Goal: Task Accomplishment & Management: Manage account settings

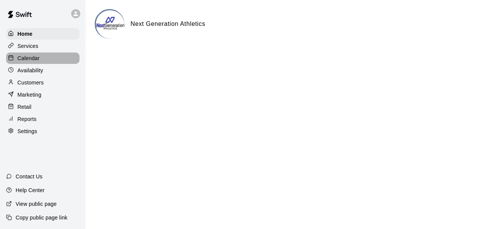
click at [31, 55] on div "Calendar" at bounding box center [42, 57] width 73 height 11
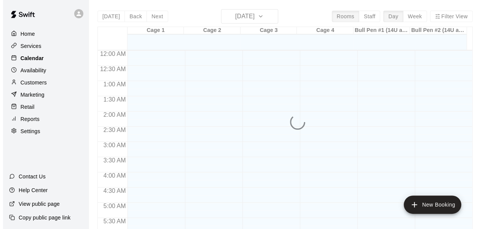
scroll to position [520, 0]
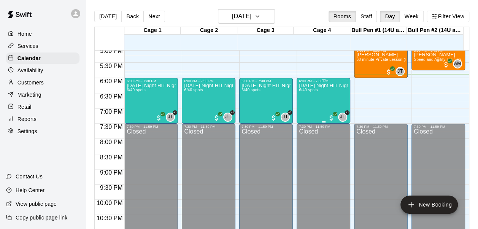
click at [301, 111] on div "[DATE] Night HIT Night 6/40 spots" at bounding box center [323, 197] width 49 height 229
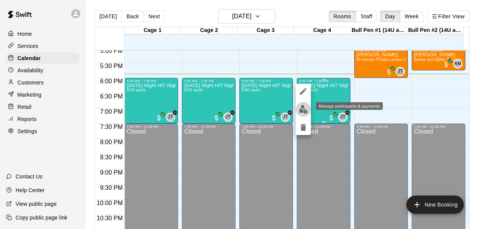
click at [301, 111] on img "edit" at bounding box center [303, 109] width 9 height 9
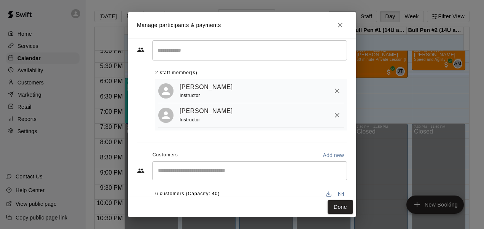
scroll to position [14, 0]
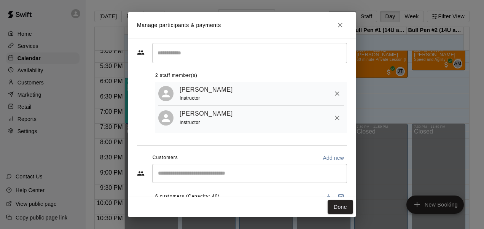
click at [188, 54] on input "Search staff" at bounding box center [250, 52] width 188 height 13
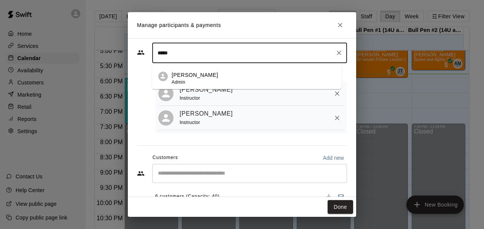
click at [195, 82] on div "[PERSON_NAME] Admin" at bounding box center [195, 79] width 46 height 15
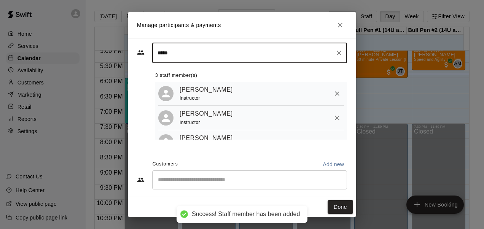
click at [225, 55] on input "*****" at bounding box center [244, 52] width 176 height 13
type input "*"
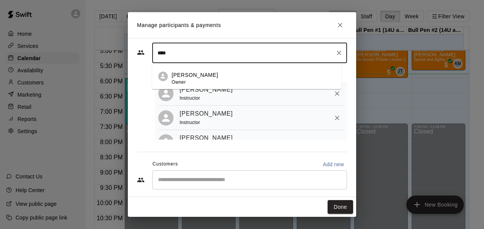
click at [215, 82] on div "[PERSON_NAME] Owner" at bounding box center [254, 79] width 164 height 15
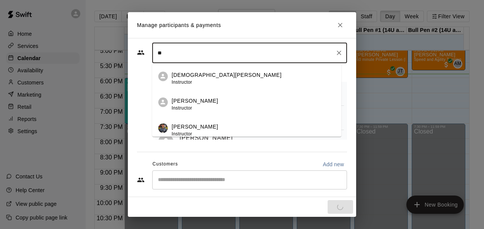
type input "*"
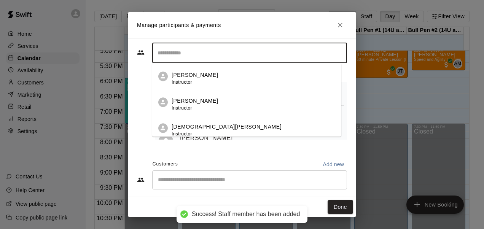
click at [142, 109] on div "​ [PERSON_NAME] Instructor [PERSON_NAME] Instructor [DEMOGRAPHIC_DATA][PERSON_N…" at bounding box center [242, 91] width 210 height 97
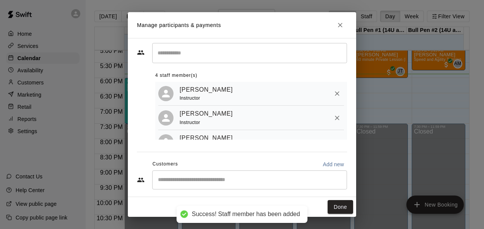
scroll to position [96, 0]
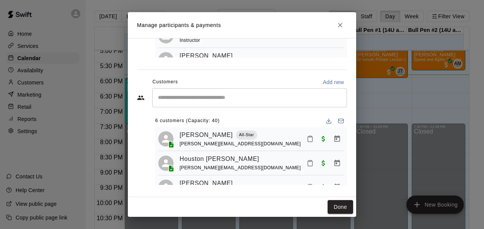
click at [229, 98] on input "Start typing to search customers..." at bounding box center [250, 98] width 188 height 8
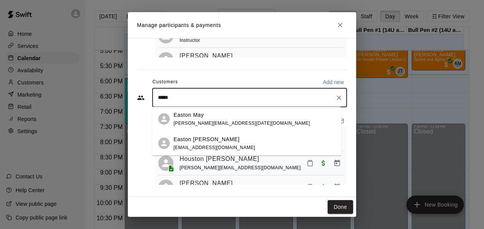
type input "******"
click at [210, 123] on span "[PERSON_NAME][EMAIL_ADDRESS][DATE][DOMAIN_NAME]" at bounding box center [241, 122] width 137 height 5
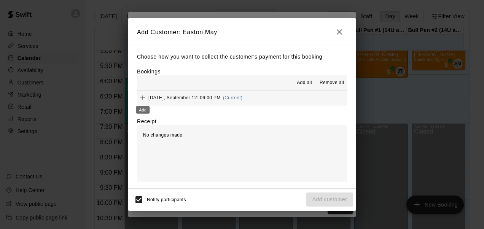
click at [145, 97] on icon "Add" at bounding box center [143, 98] width 8 height 8
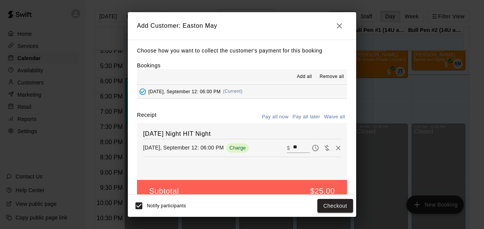
click at [293, 149] on input "**" at bounding box center [301, 148] width 17 height 10
type input "**"
click at [330, 203] on button "Checkout" at bounding box center [335, 206] width 36 height 14
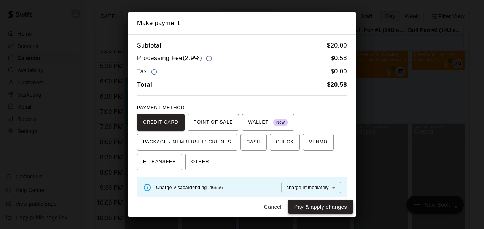
click at [322, 203] on button "Pay & apply changes" at bounding box center [320, 207] width 65 height 14
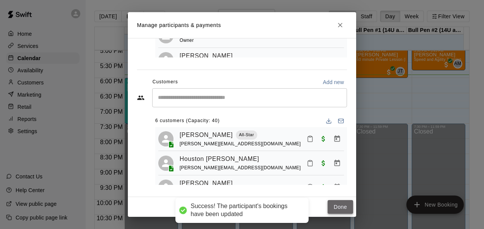
click at [335, 206] on button "Done" at bounding box center [339, 207] width 25 height 14
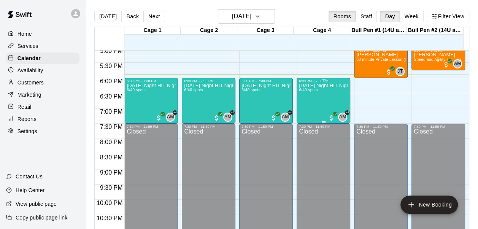
click at [309, 103] on div "[DATE] Night HIT Night 6/40 spots" at bounding box center [323, 197] width 49 height 229
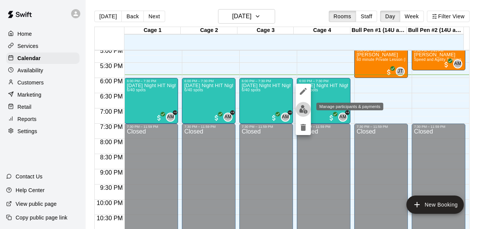
click at [303, 110] on img "edit" at bounding box center [303, 109] width 9 height 9
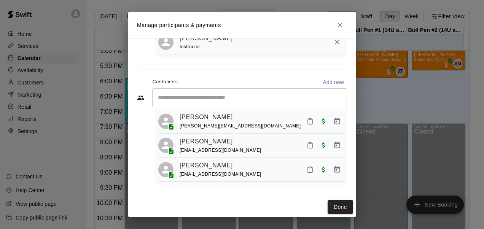
scroll to position [0, 0]
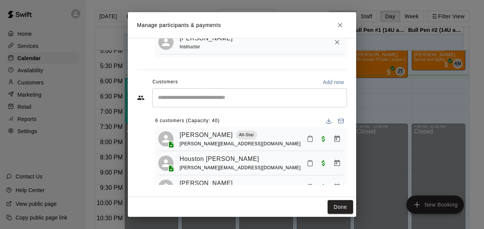
click at [139, 130] on div "​ 6 customers (Capacity: 40) [PERSON_NAME] All-Star [PERSON_NAME][EMAIL_ADDRESS…" at bounding box center [242, 136] width 210 height 97
click at [340, 23] on icon "Close" at bounding box center [340, 25] width 8 height 8
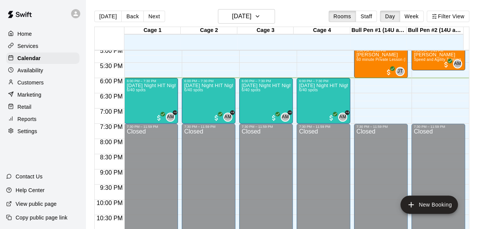
click at [40, 86] on p "Customers" at bounding box center [30, 83] width 26 height 8
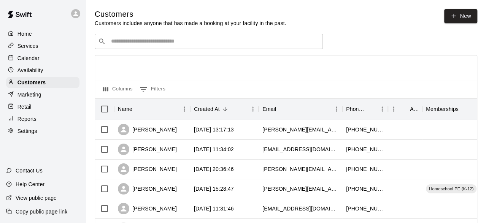
click at [138, 43] on input "Search customers by name or email" at bounding box center [214, 42] width 211 height 8
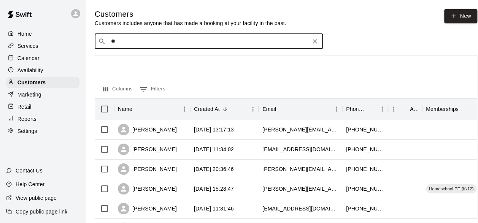
type input "***"
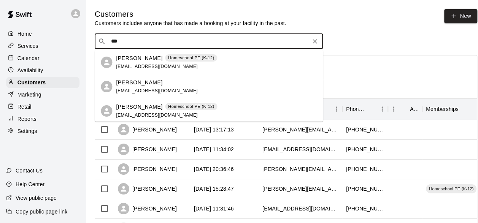
click at [147, 86] on p "[PERSON_NAME]" at bounding box center [139, 83] width 46 height 8
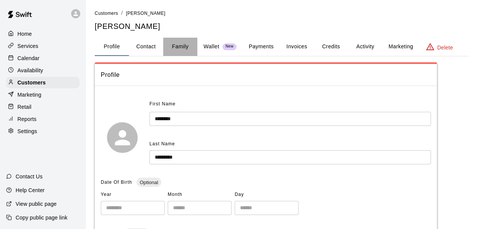
click at [173, 50] on button "Family" at bounding box center [180, 47] width 34 height 18
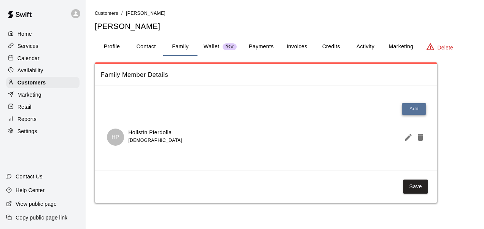
click at [414, 110] on button "Add" at bounding box center [414, 109] width 24 height 12
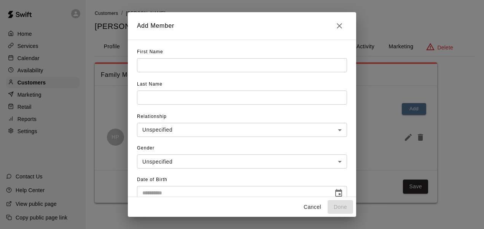
click at [207, 68] on input "text" at bounding box center [242, 65] width 210 height 14
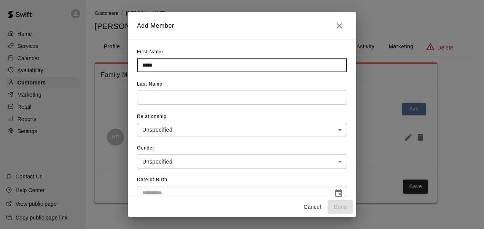
type input "*****"
click at [218, 97] on input "text" at bounding box center [242, 98] width 210 height 14
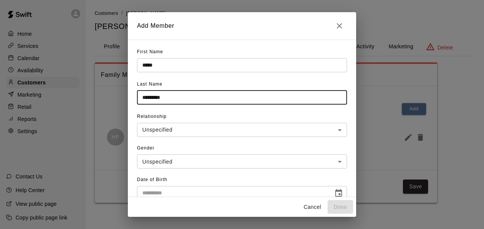
type input "*********"
click at [196, 135] on body "**********" at bounding box center [242, 109] width 484 height 218
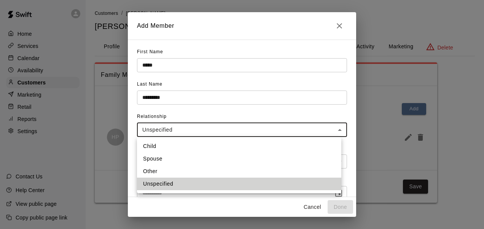
click at [165, 148] on li "Child" at bounding box center [239, 146] width 204 height 13
type input "*****"
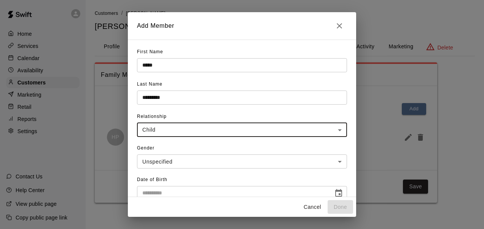
click at [202, 161] on body "**********" at bounding box center [242, 109] width 484 height 218
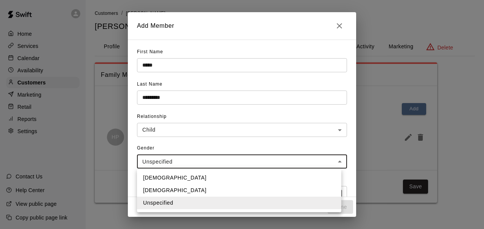
click at [167, 191] on li "[DEMOGRAPHIC_DATA]" at bounding box center [239, 190] width 204 height 13
type input "******"
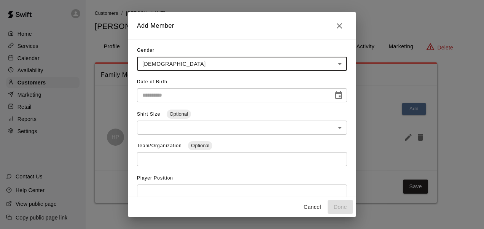
scroll to position [99, 0]
click at [189, 95] on input "text" at bounding box center [232, 94] width 191 height 14
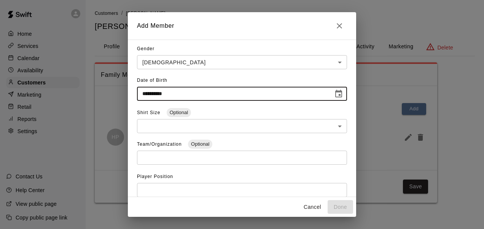
type input "**********"
click at [161, 126] on body "**********" at bounding box center [242, 109] width 484 height 218
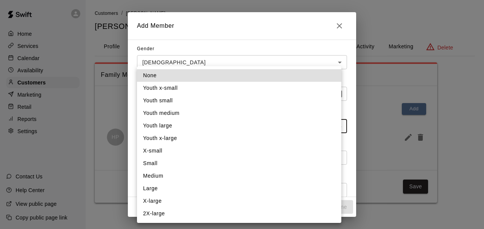
click at [176, 101] on li "Youth small" at bounding box center [239, 100] width 204 height 13
type input "**"
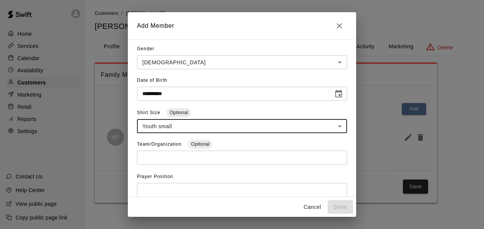
click at [170, 160] on input "text" at bounding box center [242, 158] width 210 height 14
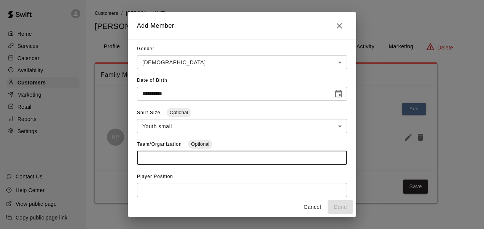
click at [168, 159] on input "text" at bounding box center [242, 158] width 210 height 14
click at [153, 189] on input "text" at bounding box center [242, 190] width 210 height 14
click at [145, 163] on input "text" at bounding box center [242, 158] width 210 height 14
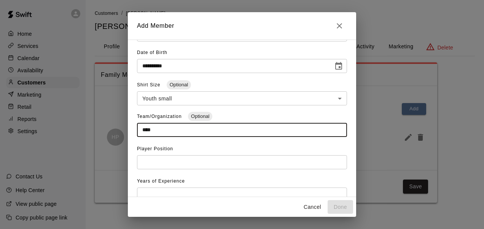
scroll to position [156, 0]
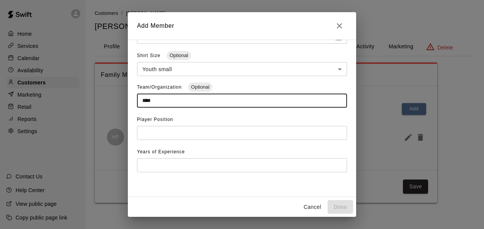
type input "****"
click at [228, 163] on input "number" at bounding box center [242, 165] width 210 height 14
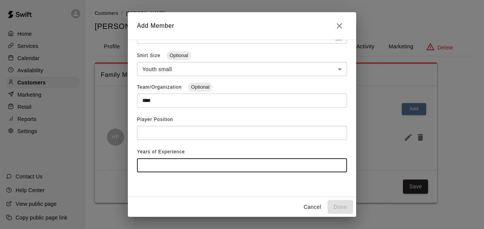
type input "*"
click at [234, 180] on div "**********" at bounding box center [242, 118] width 228 height 157
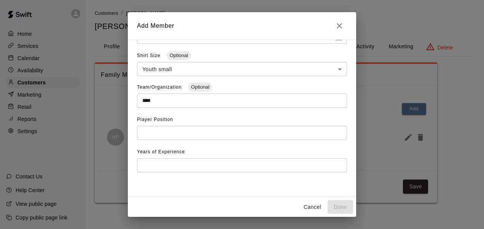
scroll to position [0, 0]
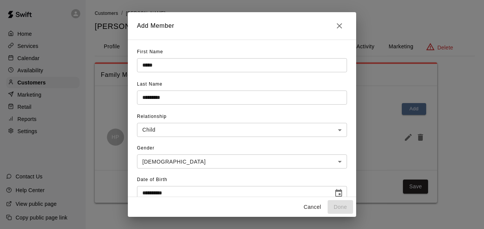
click at [344, 210] on div "Cancel Done" at bounding box center [242, 207] width 228 height 20
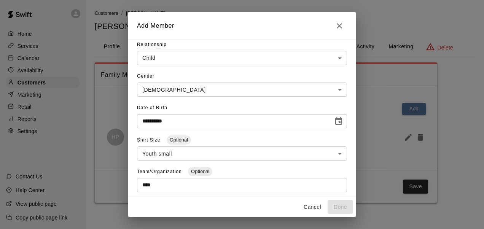
scroll to position [77, 0]
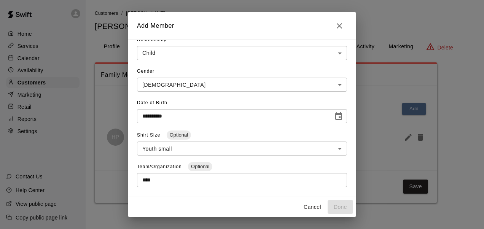
click at [226, 118] on input "**********" at bounding box center [232, 116] width 191 height 14
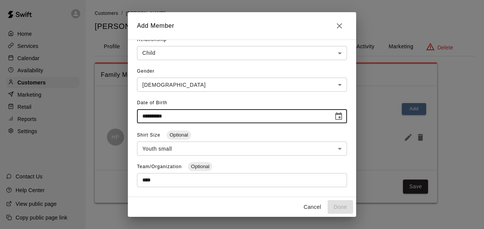
click at [336, 119] on icon "Choose date, selected date is Mar 17, 2017" at bounding box center [338, 116] width 7 height 8
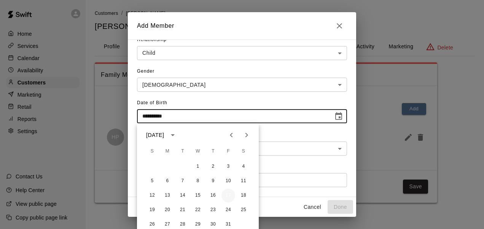
click at [229, 191] on button "17" at bounding box center [228, 196] width 14 height 14
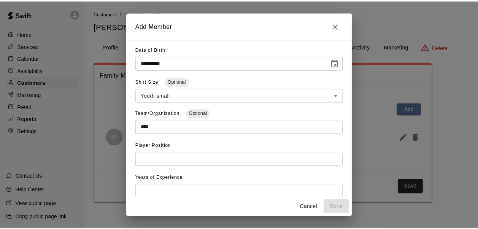
scroll to position [156, 0]
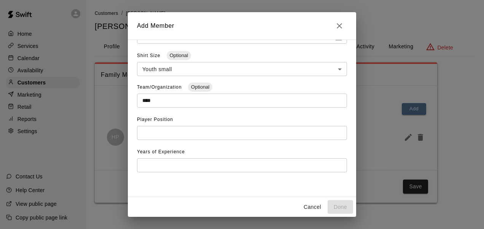
click at [191, 132] on input "text" at bounding box center [242, 133] width 210 height 14
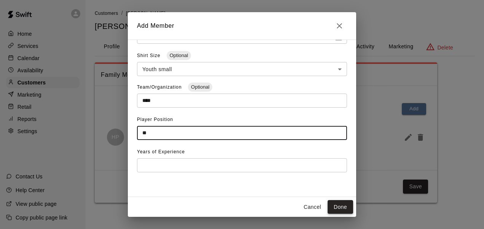
type input "**"
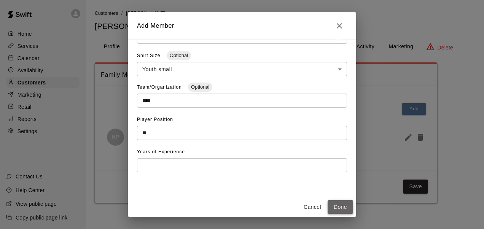
click at [347, 203] on button "Done" at bounding box center [339, 207] width 25 height 14
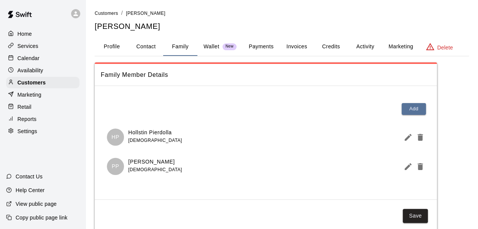
click at [33, 56] on p "Calendar" at bounding box center [28, 58] width 22 height 8
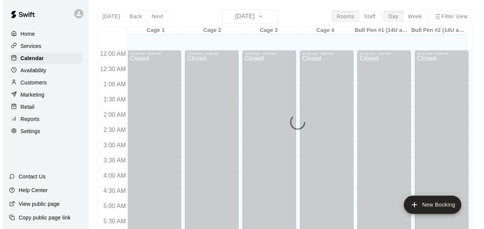
scroll to position [520, 0]
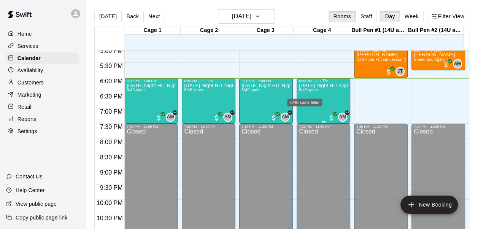
click at [300, 90] on span "6/40 spots" at bounding box center [308, 90] width 19 height 4
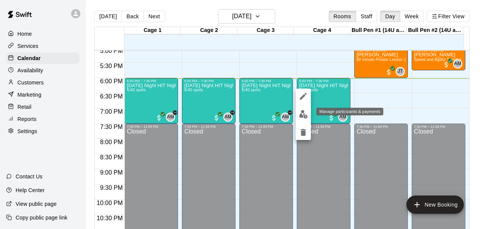
click at [307, 113] on img "edit" at bounding box center [303, 114] width 9 height 9
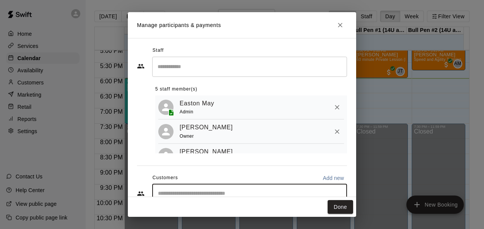
click at [180, 192] on input "Start typing to search customers..." at bounding box center [250, 194] width 188 height 8
type input "***"
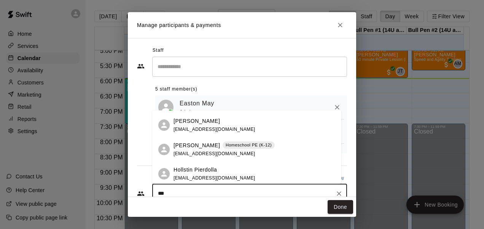
scroll to position [24, 0]
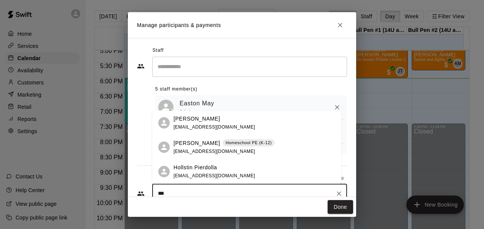
click at [197, 169] on p "Hollstin Pierdolla" at bounding box center [194, 168] width 43 height 8
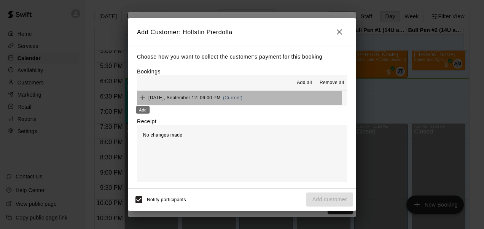
click at [141, 101] on div "Add" at bounding box center [142, 108] width 15 height 14
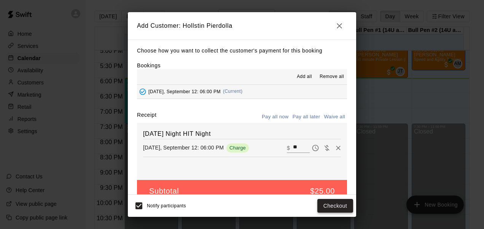
click at [343, 208] on button "Checkout" at bounding box center [335, 206] width 36 height 14
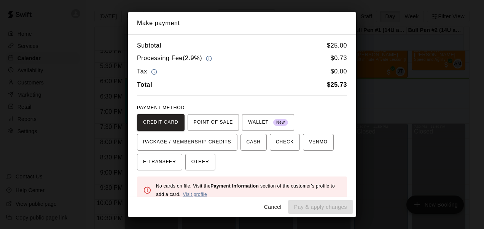
scroll to position [72, 0]
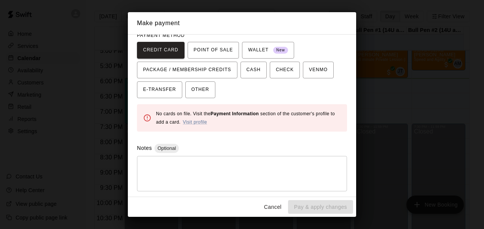
click at [410, 89] on div "Make payment Subtotal $ 25.00 Processing Fee ( 2.9% ) $ 0.73 Tax $ 0.00 Total $…" at bounding box center [242, 114] width 484 height 229
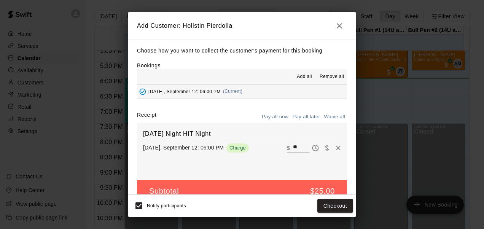
click at [344, 27] on button "button" at bounding box center [339, 25] width 15 height 15
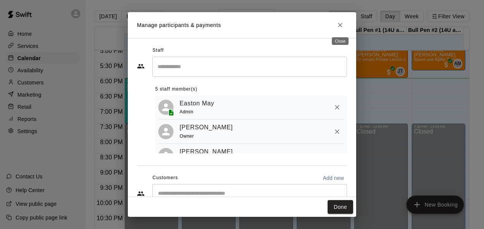
click at [339, 26] on icon "Close" at bounding box center [340, 25] width 5 height 5
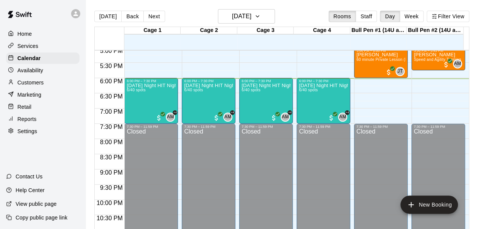
click at [30, 82] on p "Customers" at bounding box center [30, 83] width 26 height 8
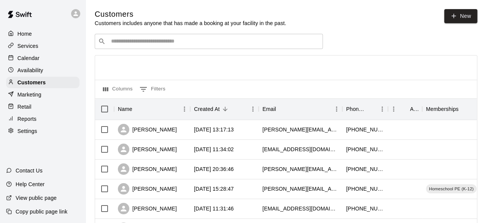
click at [152, 40] on input "Search customers by name or email" at bounding box center [214, 42] width 211 height 8
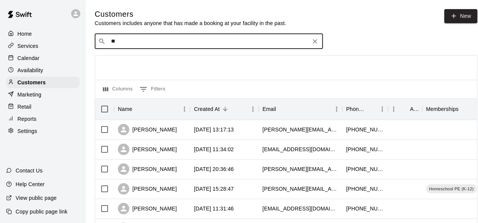
type input "***"
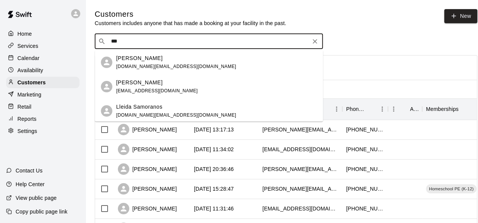
click at [153, 83] on p "[PERSON_NAME]" at bounding box center [139, 83] width 46 height 8
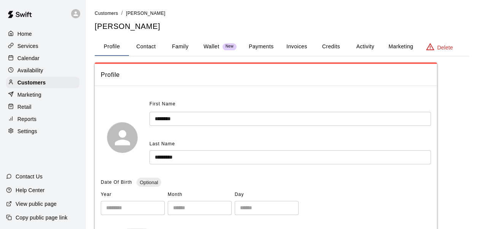
click at [255, 48] on button "Payments" at bounding box center [261, 47] width 37 height 18
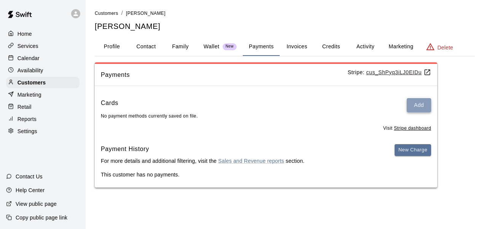
click at [426, 104] on button "Add" at bounding box center [419, 105] width 24 height 14
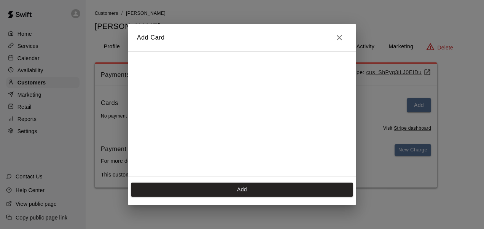
scroll to position [105, 0]
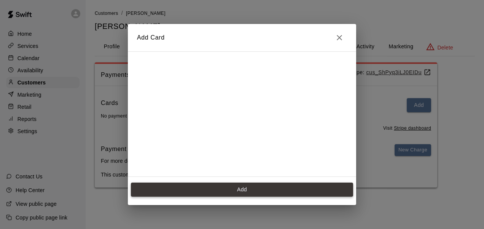
click at [190, 191] on button "Add" at bounding box center [242, 190] width 222 height 14
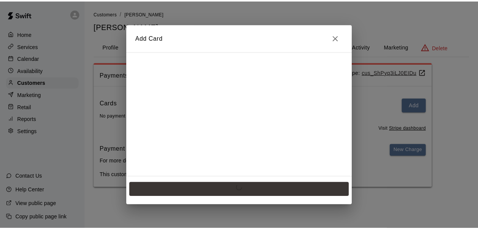
scroll to position [0, 0]
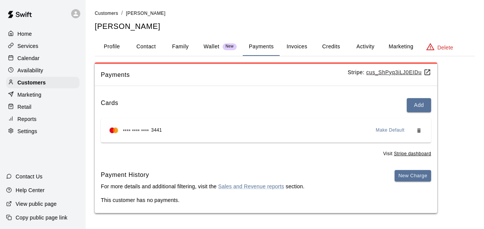
click at [367, 44] on button "Activity" at bounding box center [365, 47] width 34 height 18
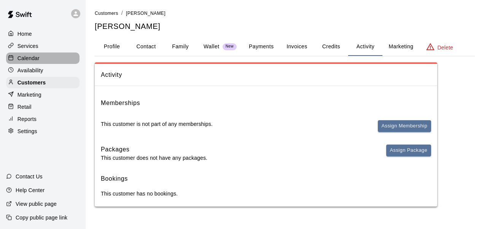
click at [31, 60] on p "Calendar" at bounding box center [28, 58] width 22 height 8
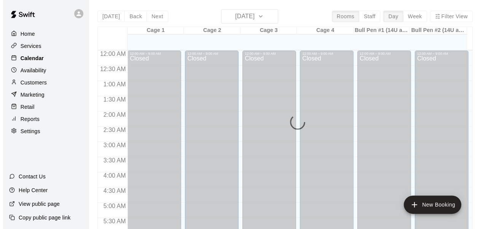
scroll to position [520, 0]
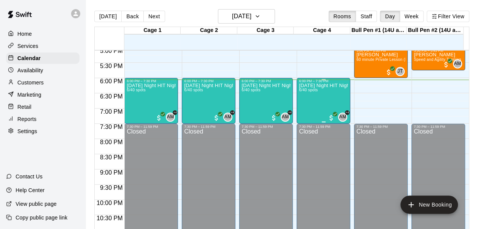
click at [297, 95] on div "6:00 PM – 7:30 PM [DATE] Night HIT Night 6/40 spots AM +4" at bounding box center [324, 101] width 54 height 46
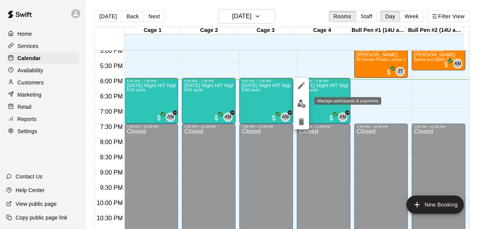
click at [300, 100] on img "edit" at bounding box center [301, 103] width 9 height 9
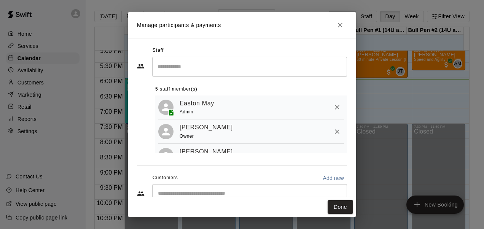
scroll to position [71, 0]
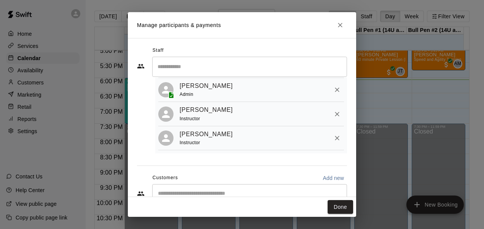
click at [193, 194] on input "Start typing to search customers..." at bounding box center [250, 194] width 188 height 8
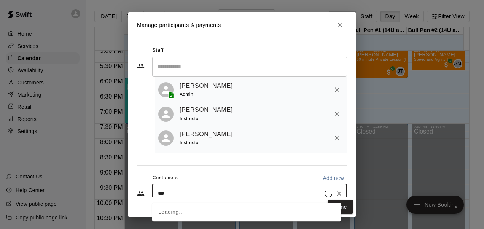
type input "****"
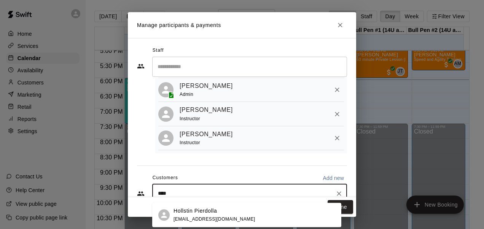
click at [203, 214] on p "Hollstin Pierdolla" at bounding box center [194, 211] width 43 height 8
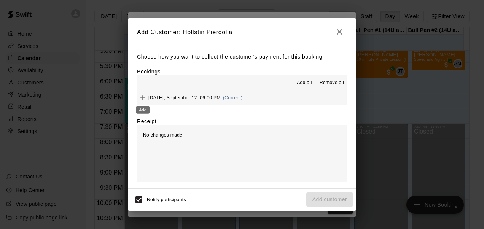
click at [142, 96] on icon "Add" at bounding box center [143, 98] width 8 height 8
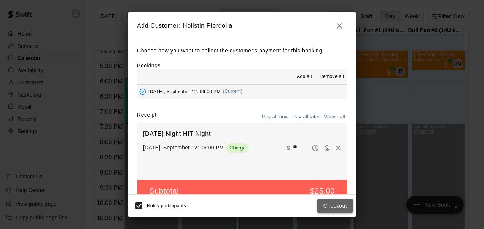
click at [334, 207] on button "Checkout" at bounding box center [335, 206] width 36 height 14
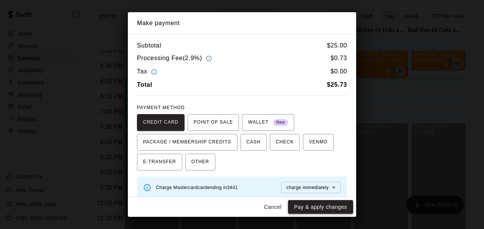
click at [318, 209] on button "Pay & apply changes" at bounding box center [320, 207] width 65 height 14
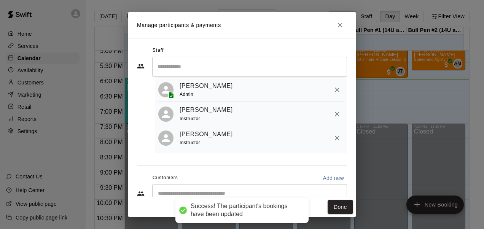
click at [159, 192] on input "Start typing to search customers..." at bounding box center [250, 194] width 188 height 8
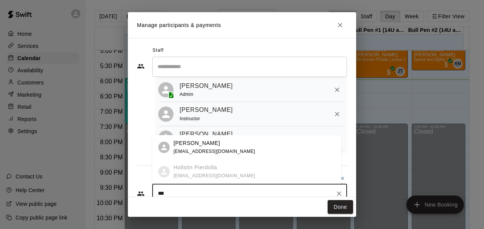
type input "****"
click at [201, 153] on span "[EMAIL_ADDRESS][DOMAIN_NAME]" at bounding box center [214, 151] width 82 height 5
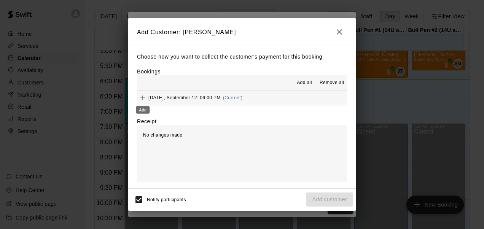
click at [143, 100] on icon "Add" at bounding box center [143, 98] width 8 height 8
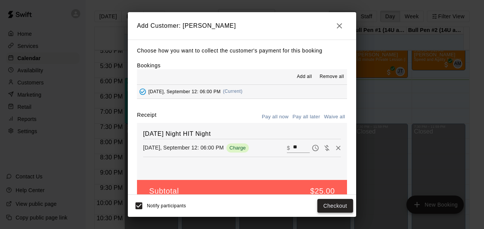
click at [336, 203] on button "Checkout" at bounding box center [335, 206] width 36 height 14
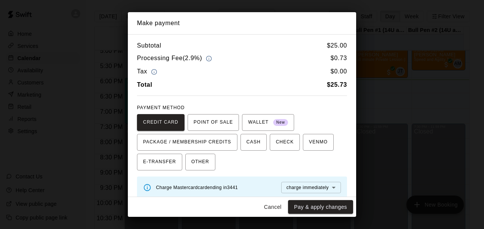
click at [336, 203] on button "Pay & apply changes" at bounding box center [320, 207] width 65 height 14
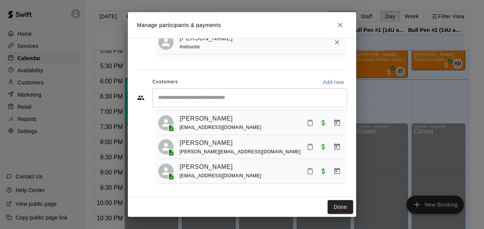
scroll to position [88, 0]
click at [304, 174] on button "Mark attendance" at bounding box center [310, 171] width 13 height 13
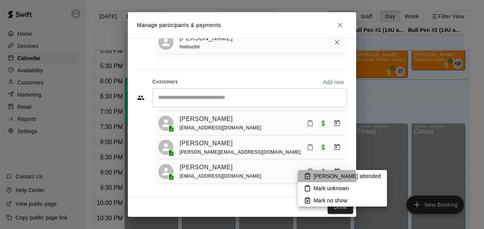
click at [317, 179] on p "[PERSON_NAME] attended" at bounding box center [346, 176] width 67 height 8
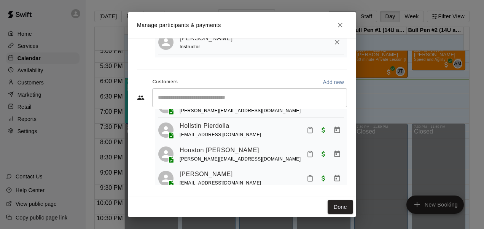
scroll to position [30, 0]
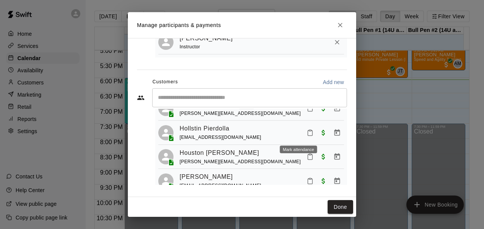
click at [307, 134] on icon "Mark attendance" at bounding box center [310, 132] width 7 height 7
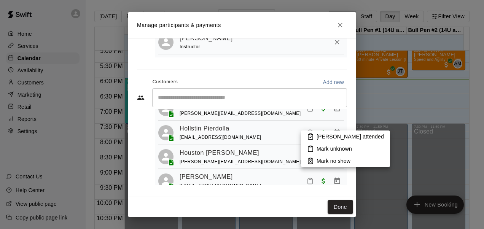
click at [316, 137] on li "[PERSON_NAME] attended" at bounding box center [345, 136] width 89 height 12
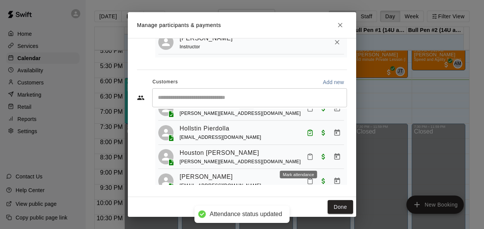
click at [307, 159] on icon "Mark attendance" at bounding box center [310, 156] width 7 height 7
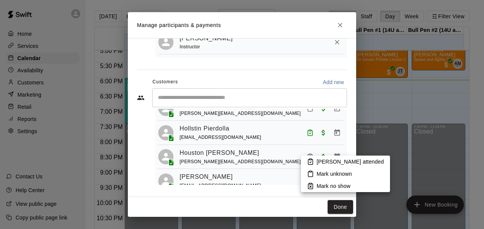
click at [314, 162] on li "[PERSON_NAME] attended" at bounding box center [345, 162] width 89 height 12
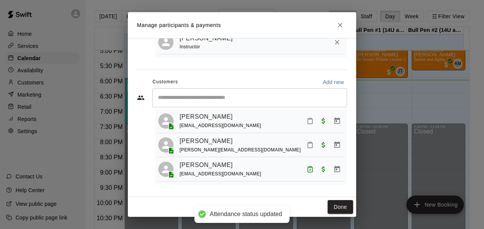
scroll to position [91, 0]
click at [307, 148] on icon "Mark attendance" at bounding box center [310, 144] width 7 height 7
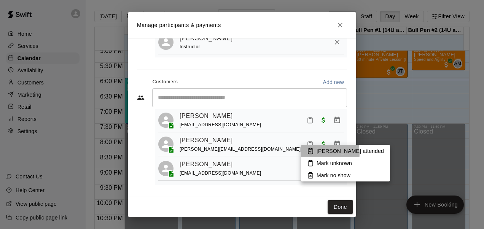
click at [321, 153] on p "[PERSON_NAME] attended" at bounding box center [349, 151] width 67 height 8
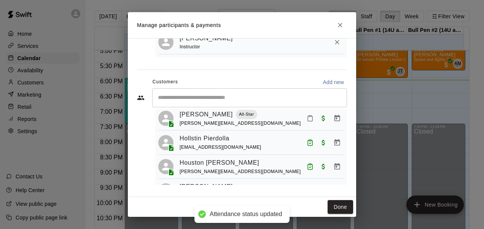
scroll to position [20, 0]
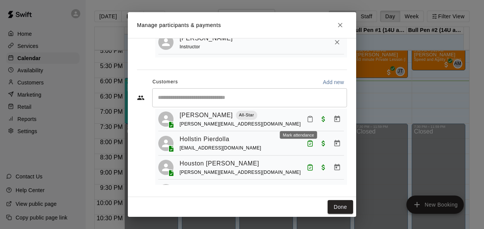
click at [308, 121] on icon "Mark attendance" at bounding box center [310, 119] width 5 height 5
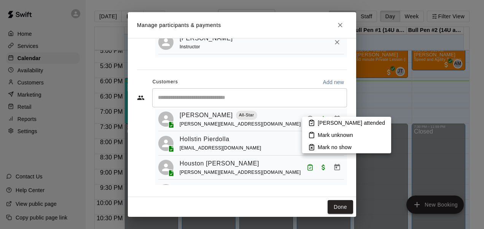
click at [332, 122] on p "[PERSON_NAME] attended" at bounding box center [351, 123] width 67 height 8
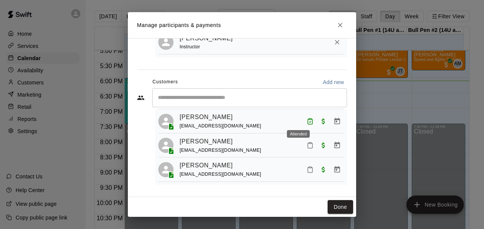
scroll to position [146, 0]
click at [334, 169] on icon "Manage bookings & payment" at bounding box center [337, 169] width 6 height 6
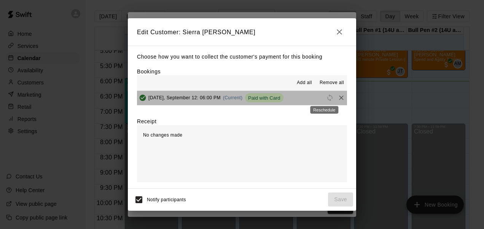
click at [325, 98] on span "Reschedule" at bounding box center [329, 98] width 11 height 6
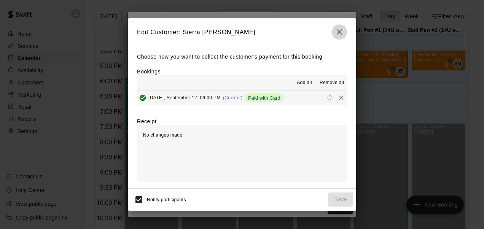
click at [338, 32] on icon "button" at bounding box center [339, 31] width 9 height 9
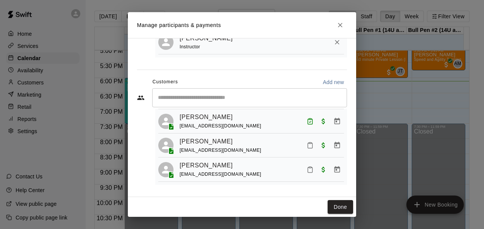
click at [309, 143] on rect "Mark attendance" at bounding box center [310, 143] width 2 height 1
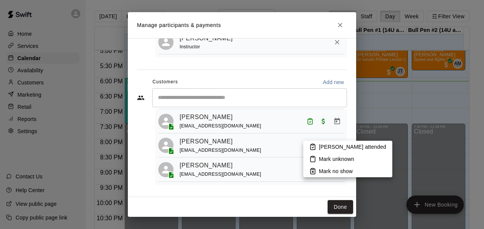
click at [324, 146] on p "[PERSON_NAME] attended" at bounding box center [352, 147] width 67 height 8
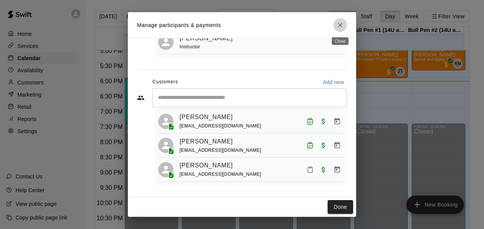
click at [341, 25] on icon "Close" at bounding box center [340, 25] width 5 height 5
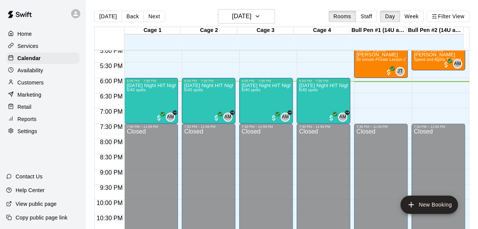
click at [43, 84] on p "Customers" at bounding box center [30, 83] width 26 height 8
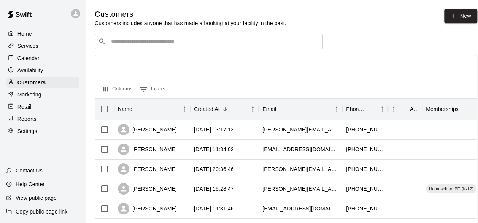
click at [176, 44] on input "Search customers by name or email" at bounding box center [214, 42] width 211 height 8
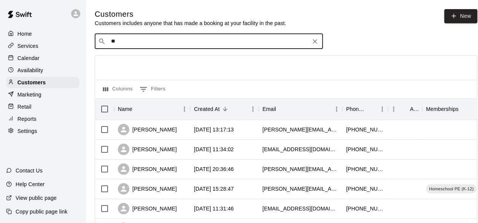
type input "***"
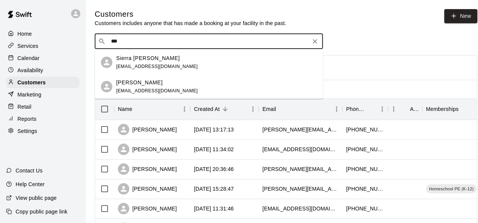
click at [154, 57] on div "Sierra [PERSON_NAME]" at bounding box center [157, 58] width 82 height 8
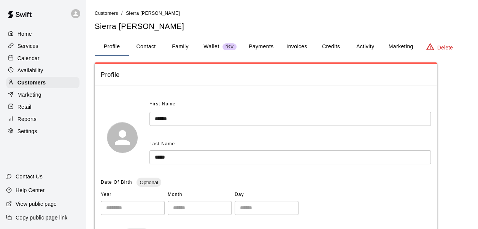
click at [361, 46] on button "Activity" at bounding box center [365, 47] width 34 height 18
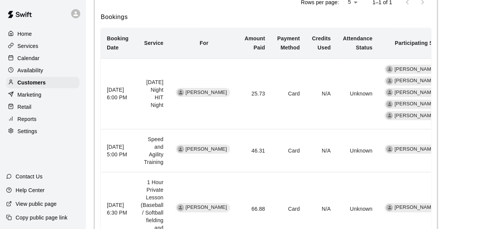
scroll to position [0, 2]
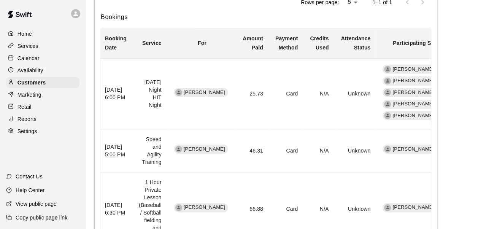
click at [304, 108] on td "N/A" at bounding box center [319, 94] width 31 height 71
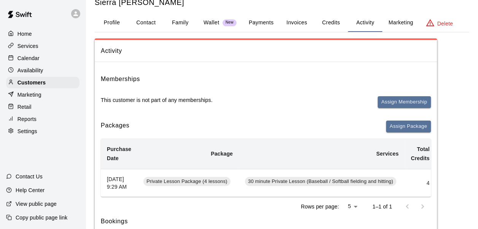
scroll to position [24, 0]
click at [327, 26] on button "Credits" at bounding box center [331, 23] width 34 height 18
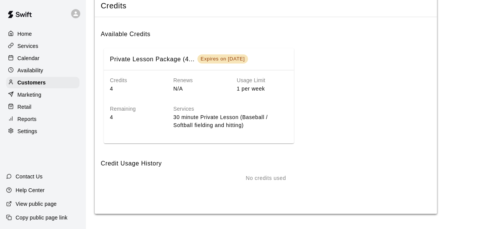
scroll to position [0, 0]
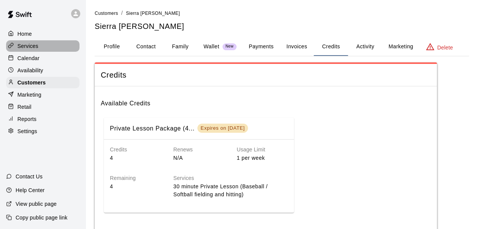
click at [40, 51] on div "Services" at bounding box center [42, 45] width 73 height 11
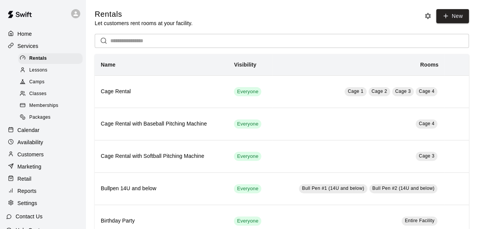
click at [33, 134] on p "Calendar" at bounding box center [28, 130] width 22 height 8
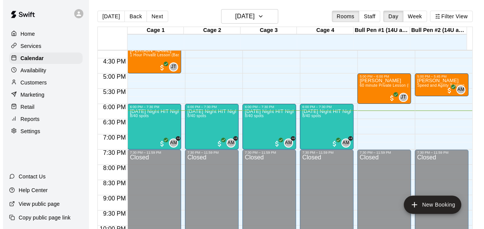
scroll to position [494, 0]
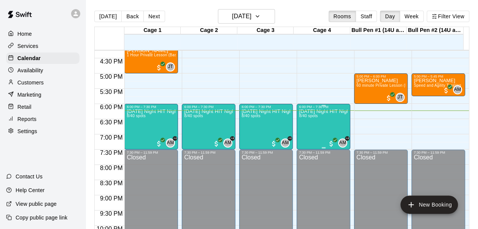
click at [315, 122] on div "Friday Night HIT Night 8/40 spots" at bounding box center [323, 223] width 49 height 229
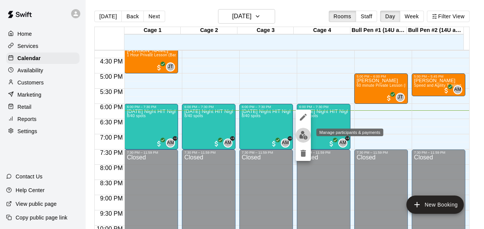
click at [301, 138] on img "edit" at bounding box center [303, 135] width 9 height 9
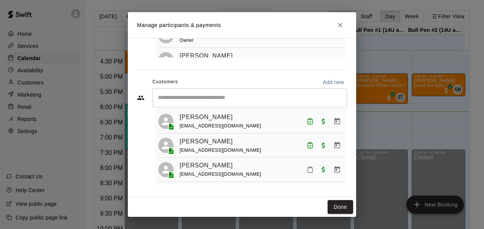
scroll to position [0, 0]
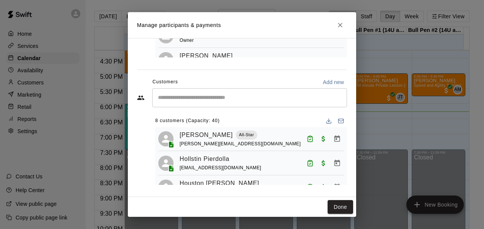
click at [197, 98] on input "Start typing to search customers..." at bounding box center [250, 98] width 188 height 8
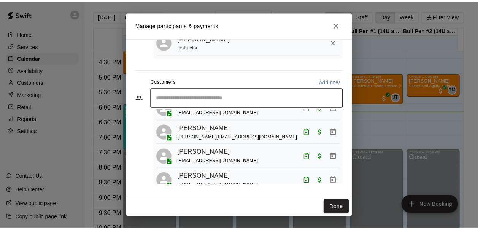
scroll to position [146, 0]
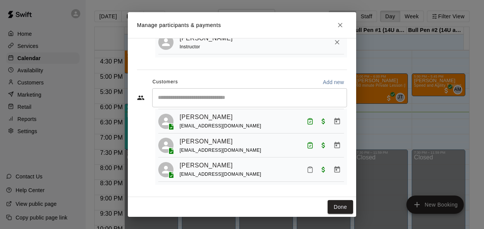
click at [200, 137] on link "[PERSON_NAME]" at bounding box center [206, 142] width 53 height 10
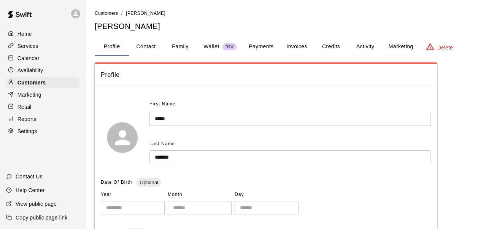
click at [200, 135] on div "First Name ***** ​ Last Name ******* ​" at bounding box center [289, 131] width 281 height 66
click at [215, 81] on div "Profile" at bounding box center [266, 75] width 342 height 22
click at [53, 60] on div "Calendar" at bounding box center [42, 57] width 73 height 11
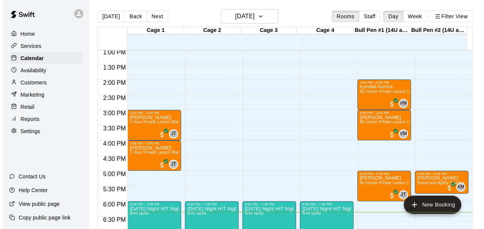
scroll to position [397, 0]
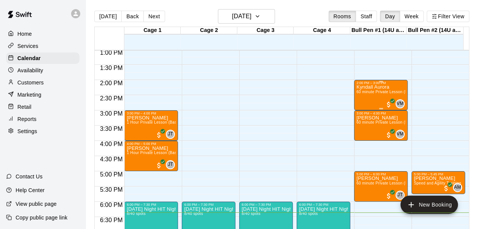
click at [375, 96] on div "Kyndall Aurora 60 minute Private Lesson (Pitching-Softball)" at bounding box center [380, 199] width 49 height 229
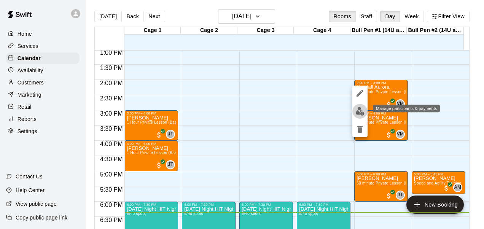
click at [361, 110] on img "edit" at bounding box center [360, 111] width 9 height 9
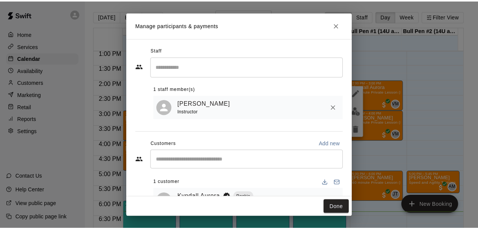
scroll to position [30, 0]
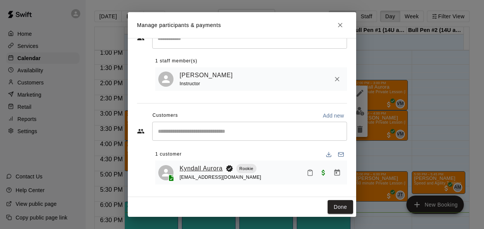
click at [210, 168] on link "Kyndall Aurora" at bounding box center [201, 169] width 43 height 10
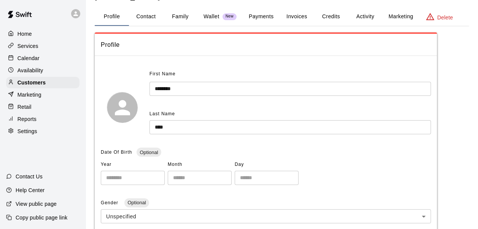
scroll to position [28, 0]
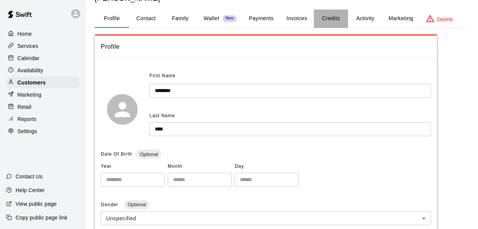
click at [335, 17] on button "Credits" at bounding box center [331, 19] width 34 height 18
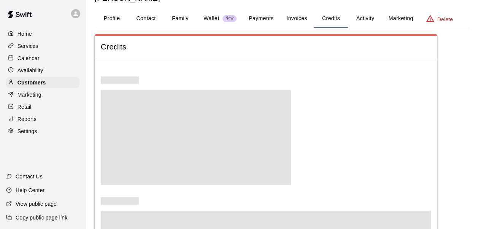
click at [364, 17] on button "Activity" at bounding box center [365, 19] width 34 height 18
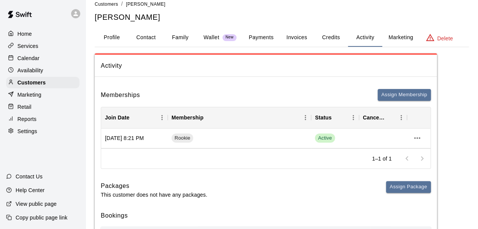
scroll to position [0, 0]
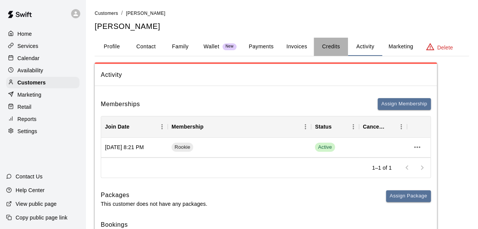
click at [331, 49] on button "Credits" at bounding box center [331, 47] width 34 height 18
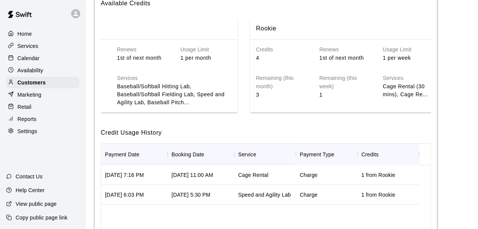
scroll to position [100, 0]
